Goal: Check status: Check status

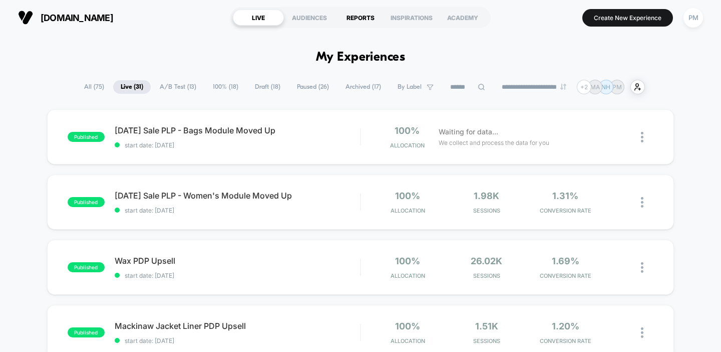
click at [361, 13] on div "REPORTS" at bounding box center [360, 18] width 51 height 16
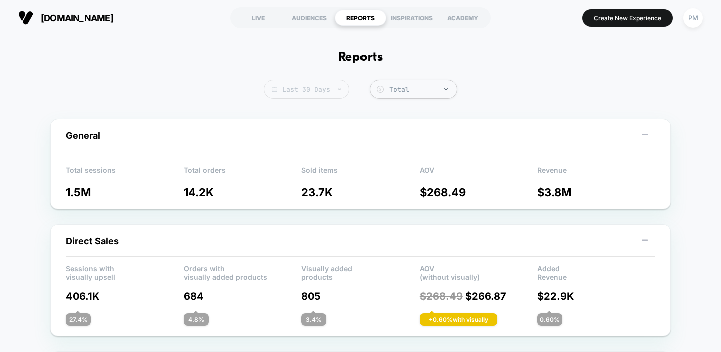
click at [316, 91] on span "Last 30 Days" at bounding box center [307, 89] width 86 height 19
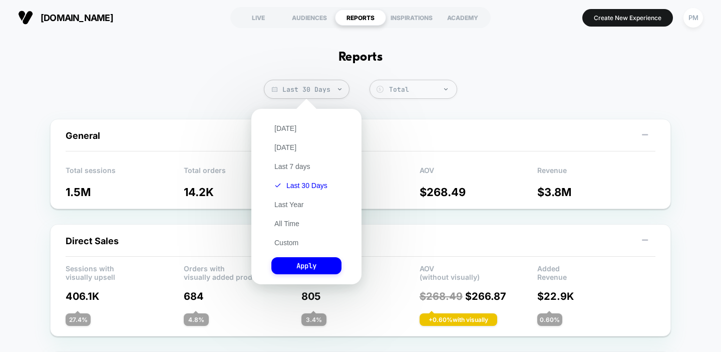
click at [294, 250] on div "[DATE] [DATE] Last 7 days Last 30 Days Last Year All Time Custom Apply" at bounding box center [306, 196] width 100 height 165
click at [292, 236] on div "[DATE] [DATE] Last 7 days Last 30 Days Last Year All Time Custom Apply" at bounding box center [306, 196] width 100 height 165
click at [292, 240] on button "Custom" at bounding box center [287, 242] width 30 height 9
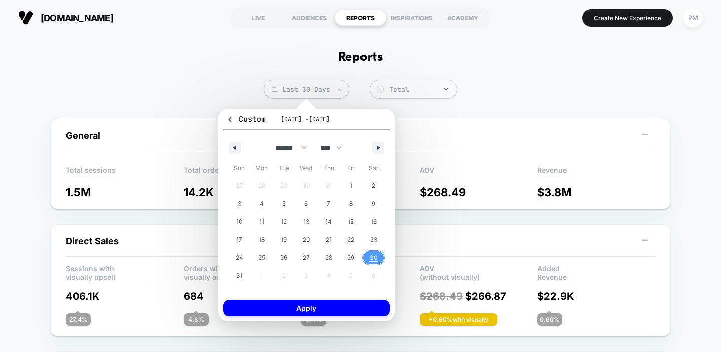
click at [377, 255] on span "30" at bounding box center [374, 257] width 8 height 18
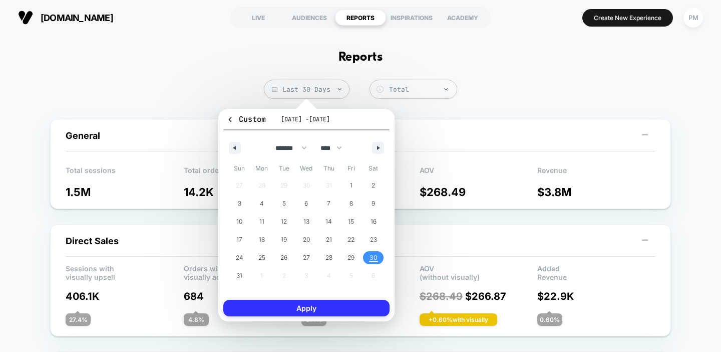
click at [345, 313] on button "Apply" at bounding box center [306, 308] width 166 height 17
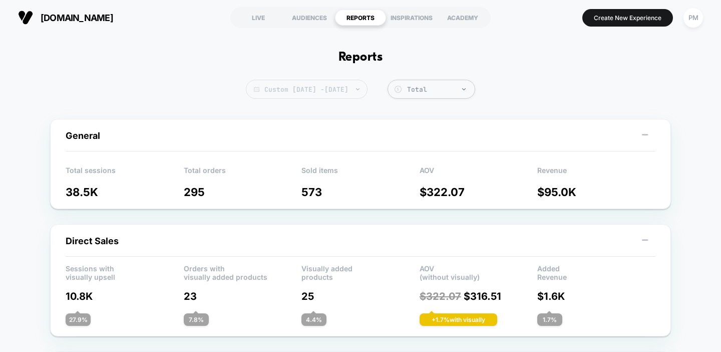
click at [368, 89] on span "Custom [DATE] - [DATE]" at bounding box center [307, 89] width 122 height 19
select select "*"
select select "****"
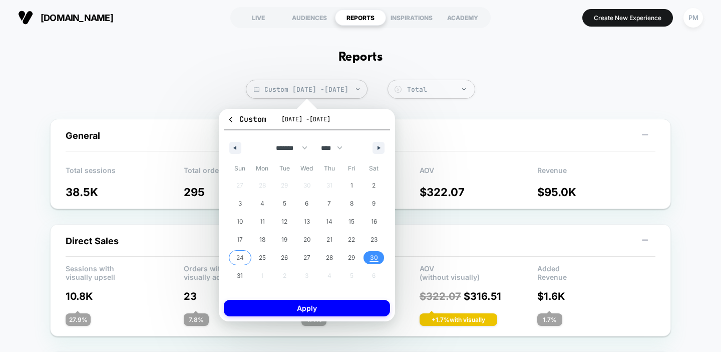
click at [240, 255] on span "24" at bounding box center [240, 257] width 8 height 18
click at [370, 258] on span "30" at bounding box center [374, 257] width 8 height 18
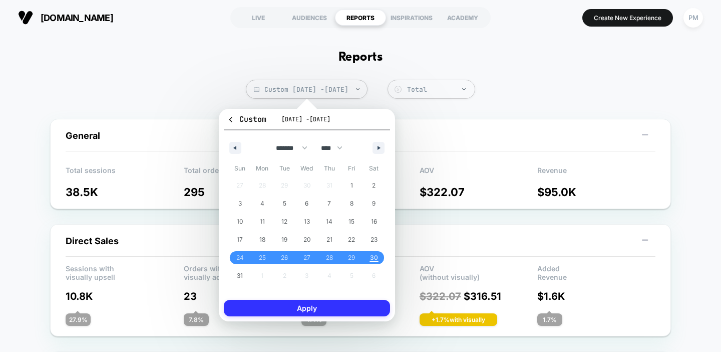
click at [350, 308] on button "Apply" at bounding box center [307, 308] width 166 height 17
